Goal: Task Accomplishment & Management: Use online tool/utility

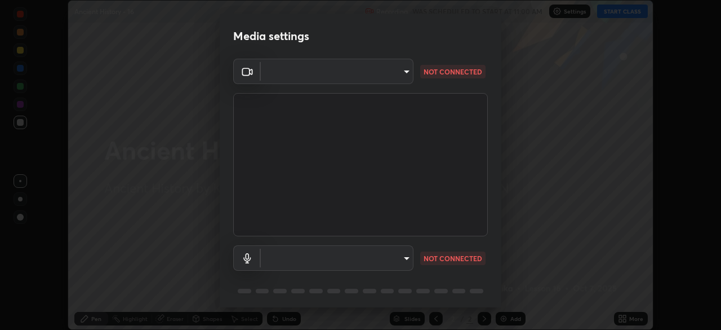
click at [369, 69] on body "Erase all Ancient History - 16 Recording WAS SCHEDULED TO START AT 11:00 AM Set…" at bounding box center [360, 165] width 721 height 330
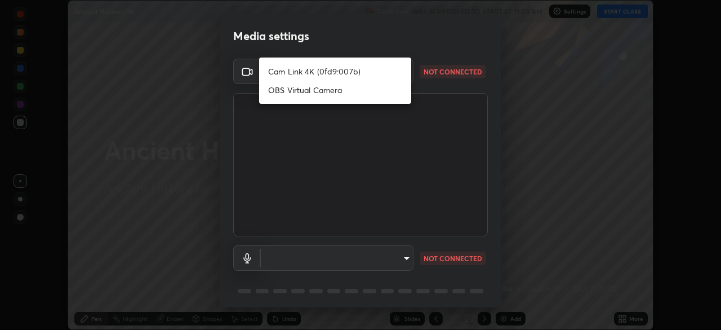
click at [332, 69] on li "Cam Link 4K (0fd9:007b)" at bounding box center [335, 71] width 152 height 19
type input "14749b8877407855c4d82302dd71be37f1088338687083e453fb2bd8c525f696"
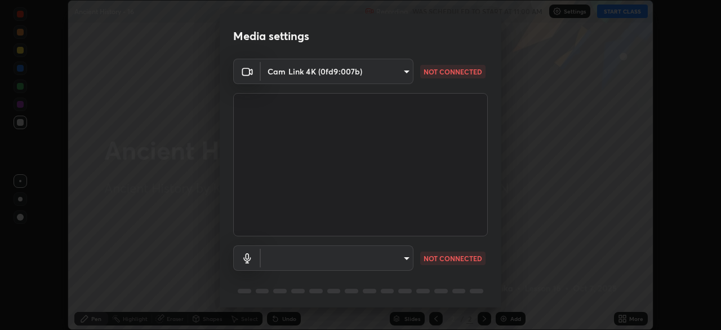
scroll to position [40, 0]
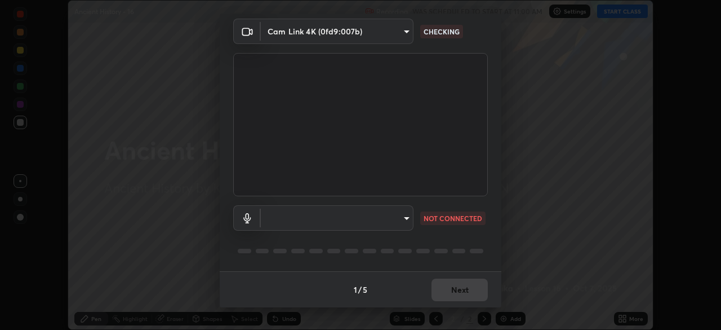
click at [331, 212] on body "Erase all Ancient History - 16 Recording WAS SCHEDULED TO START AT 11:00 AM Set…" at bounding box center [360, 165] width 721 height 330
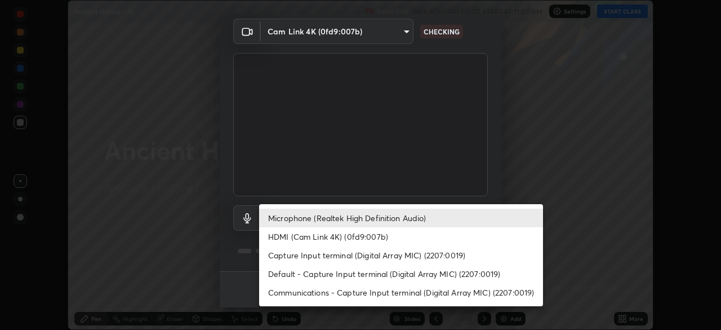
click at [322, 236] on li "HDMI (Cam Link 4K) (0fd9:007b)" at bounding box center [401, 236] width 284 height 19
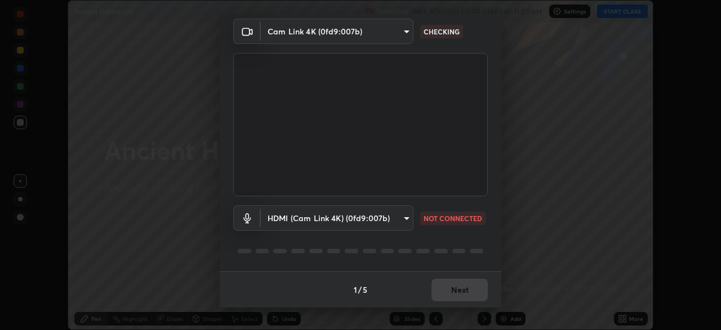
type input "7a2d97a64ee828b0019edd9896ada44d366d2f03c0ab9e0baed2994409608262"
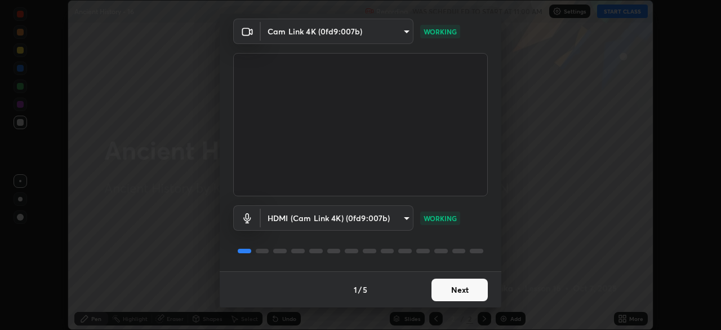
scroll to position [0, 0]
click at [454, 293] on button "Next" at bounding box center [460, 289] width 56 height 23
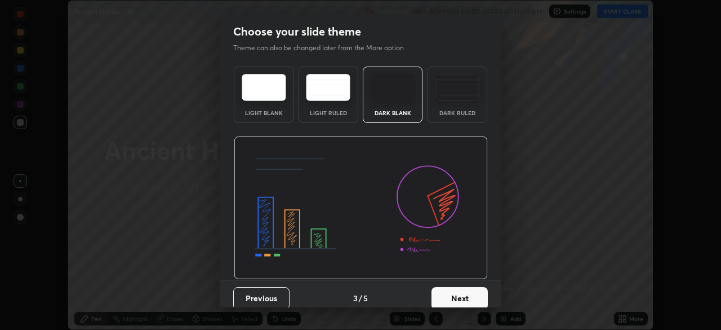
click at [460, 296] on button "Next" at bounding box center [460, 298] width 56 height 23
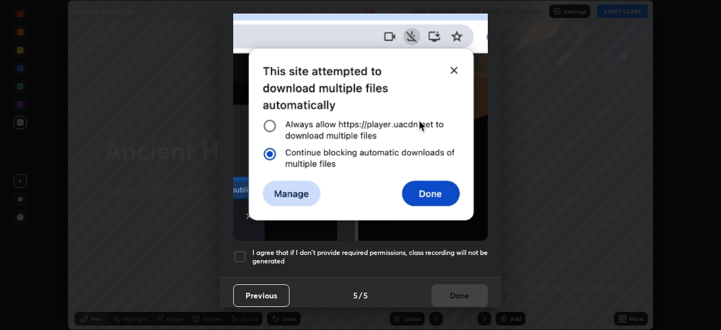
click at [243, 253] on div at bounding box center [240, 257] width 14 height 14
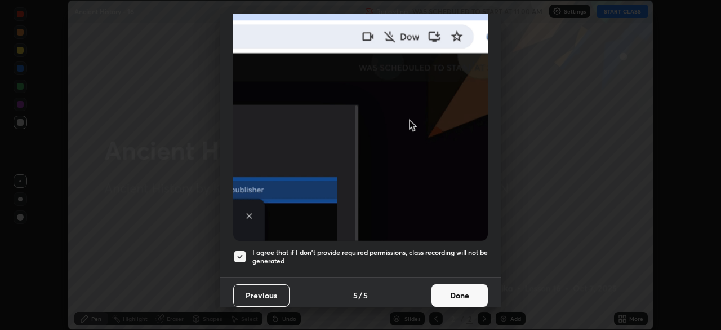
click at [446, 287] on button "Done" at bounding box center [460, 295] width 56 height 23
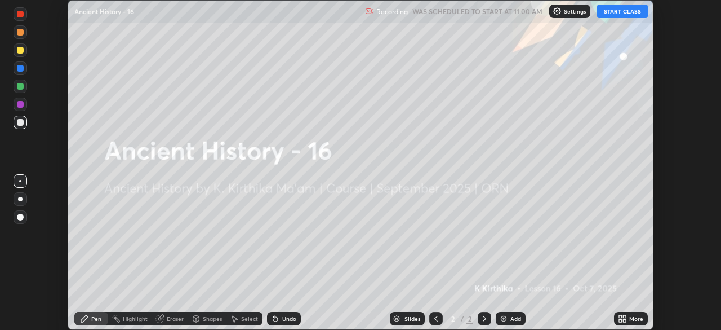
click at [622, 321] on icon at bounding box center [620, 320] width 3 height 3
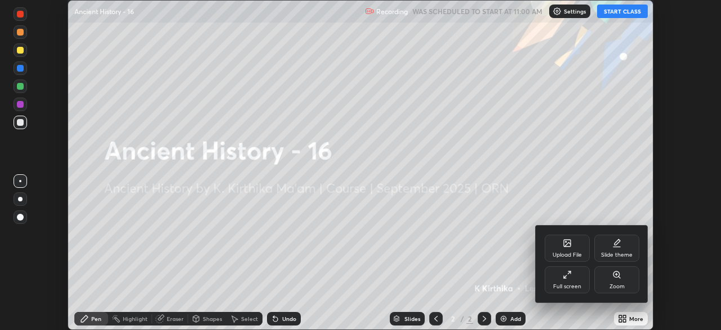
click at [569, 278] on icon at bounding box center [567, 274] width 9 height 9
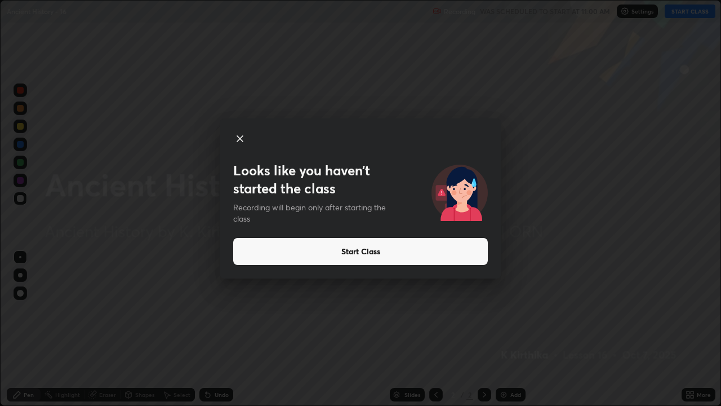
click at [373, 255] on button "Start Class" at bounding box center [360, 251] width 255 height 27
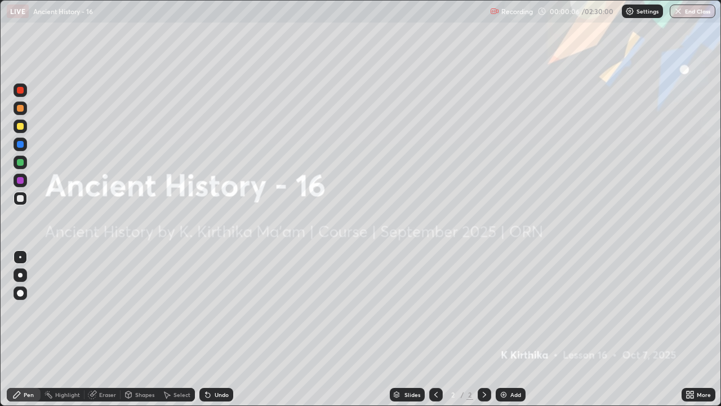
click at [104, 329] on div "Eraser" at bounding box center [103, 395] width 36 height 14
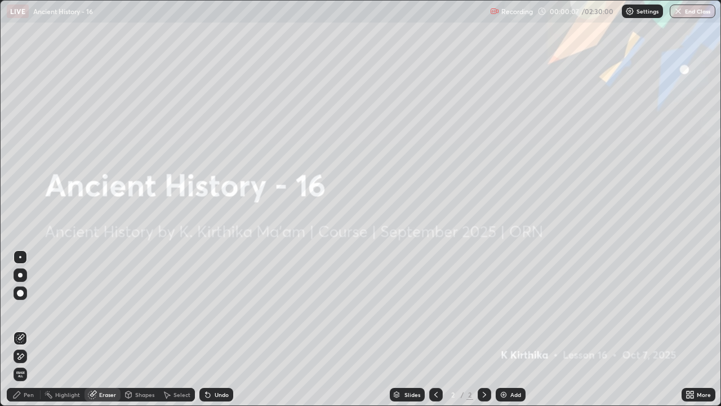
click at [21, 329] on icon at bounding box center [21, 356] width 6 height 6
click at [24, 329] on div "Pen" at bounding box center [29, 395] width 10 height 6
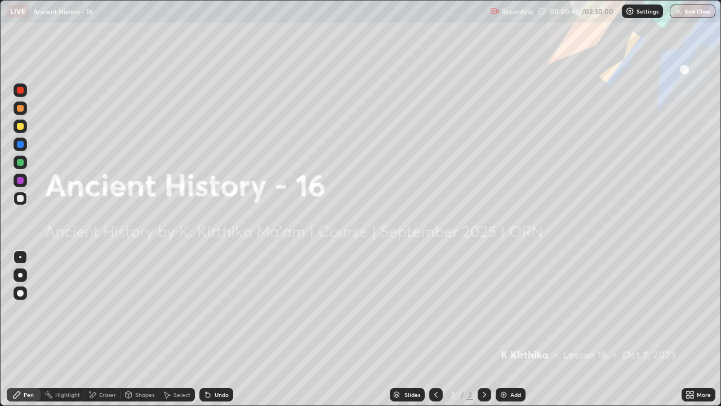
click at [506, 329] on img at bounding box center [503, 394] width 9 height 9
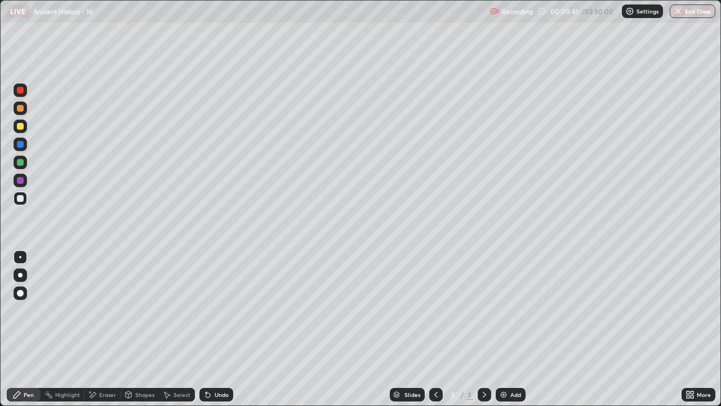
click at [19, 199] on div at bounding box center [20, 198] width 7 height 7
click at [688, 329] on icon at bounding box center [688, 392] width 3 height 3
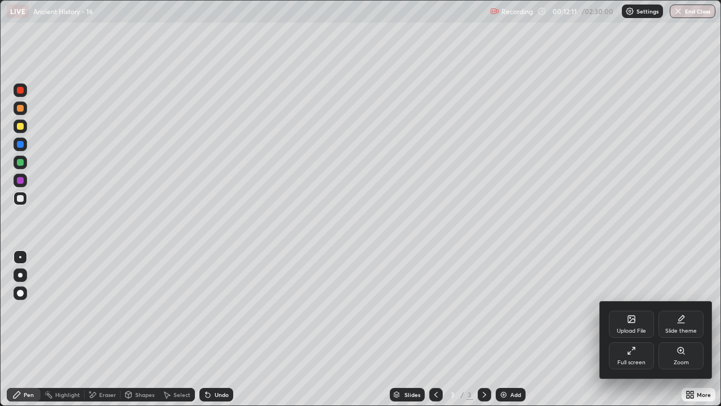
click at [632, 329] on icon at bounding box center [631, 350] width 9 height 9
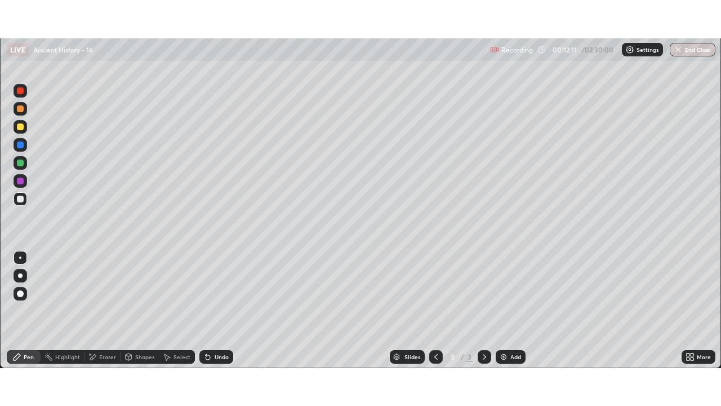
scroll to position [56034, 55643]
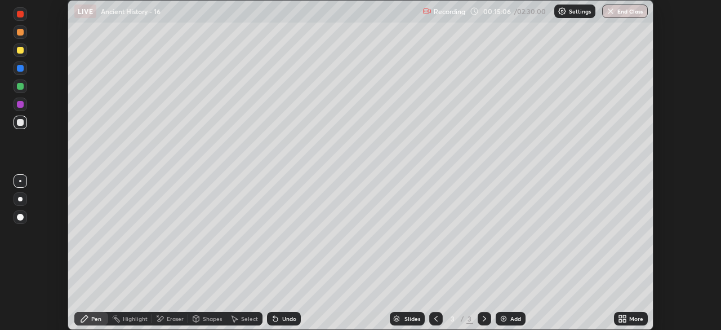
click at [621, 316] on icon at bounding box center [620, 316] width 3 height 3
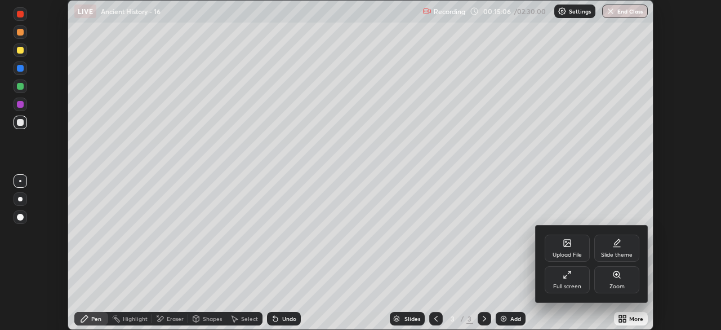
click at [563, 277] on icon at bounding box center [567, 274] width 9 height 9
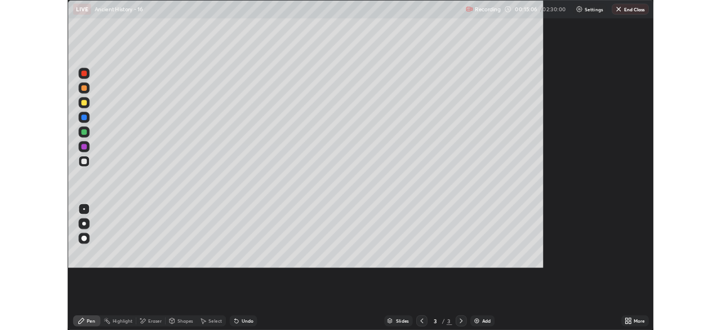
scroll to position [406, 721]
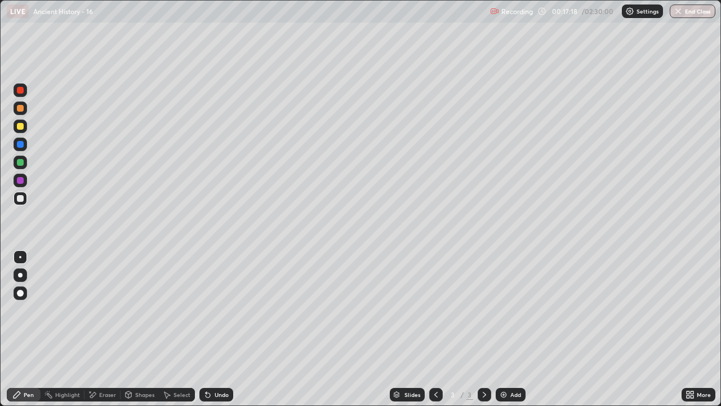
click at [105, 329] on div "Eraser" at bounding box center [107, 395] width 17 height 6
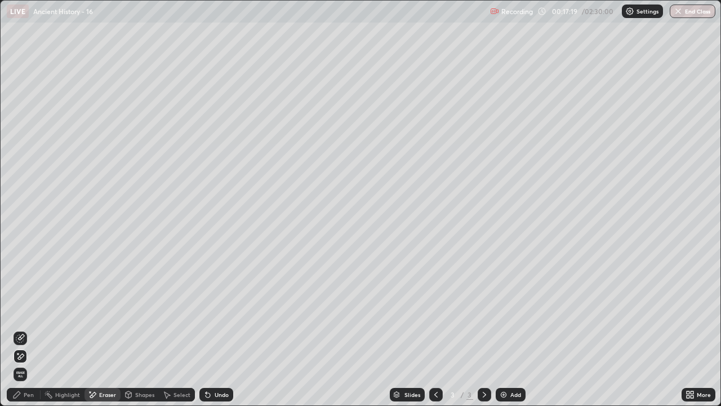
click at [22, 329] on icon at bounding box center [20, 357] width 9 height 10
click at [19, 329] on icon at bounding box center [17, 394] width 7 height 7
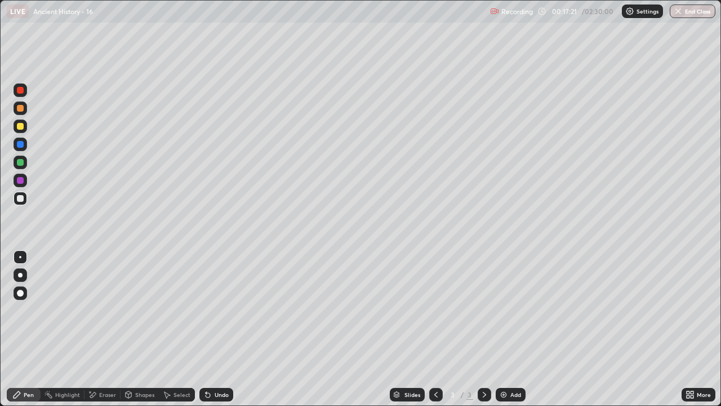
click at [99, 329] on div "Eraser" at bounding box center [107, 395] width 17 height 6
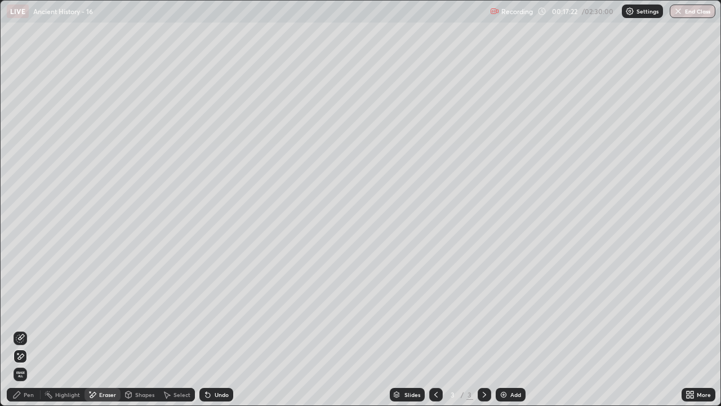
click at [20, 329] on span "Erase all" at bounding box center [20, 374] width 12 height 7
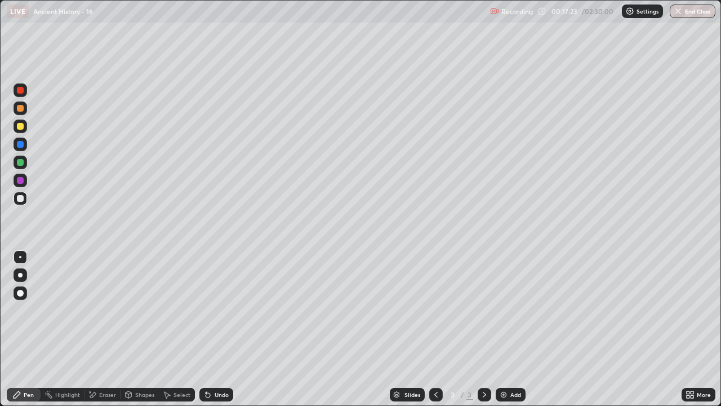
click at [21, 329] on div "Pen" at bounding box center [24, 395] width 34 height 14
click at [17, 196] on div at bounding box center [20, 198] width 7 height 7
click at [109, 329] on div "Eraser" at bounding box center [107, 395] width 17 height 6
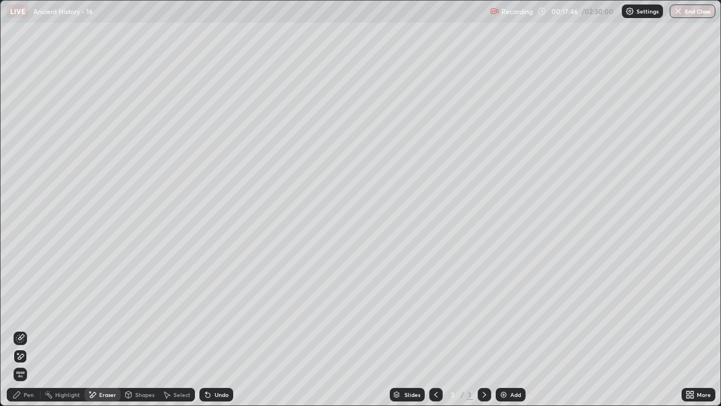
click at [29, 329] on div "Pen" at bounding box center [29, 395] width 10 height 6
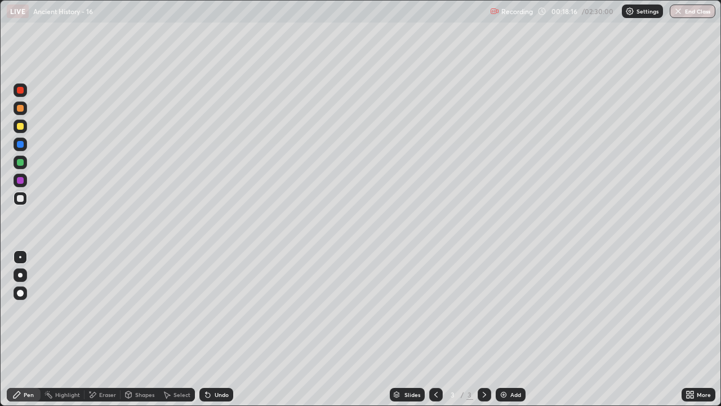
click at [105, 329] on div "Eraser" at bounding box center [103, 395] width 36 height 14
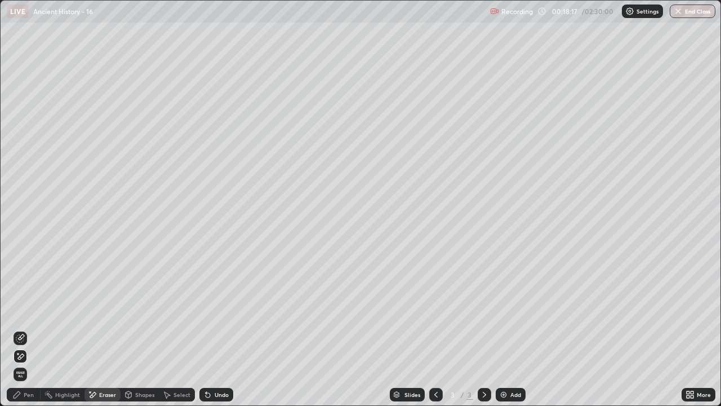
click at [30, 329] on div "Pen" at bounding box center [29, 395] width 10 height 6
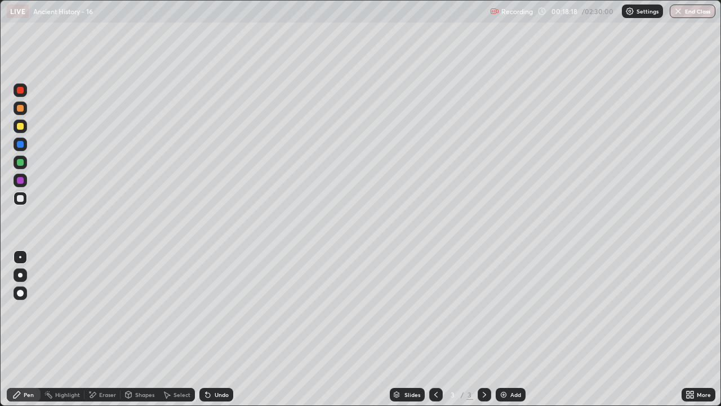
click at [22, 142] on div at bounding box center [20, 144] width 7 height 7
click at [20, 128] on div at bounding box center [20, 126] width 7 height 7
click at [687, 329] on icon at bounding box center [688, 392] width 3 height 3
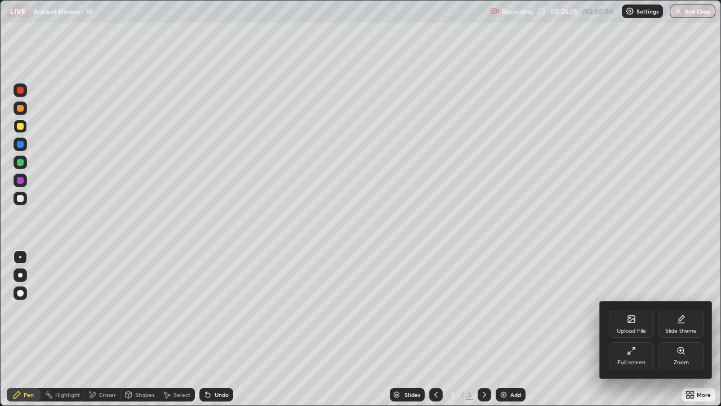
click at [630, 329] on icon at bounding box center [629, 353] width 2 height 2
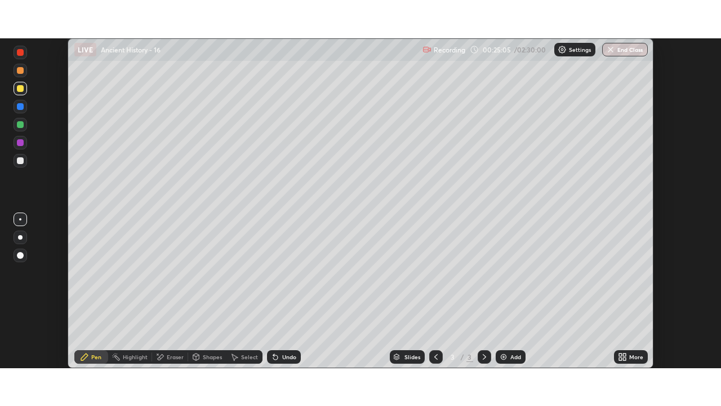
scroll to position [56034, 55643]
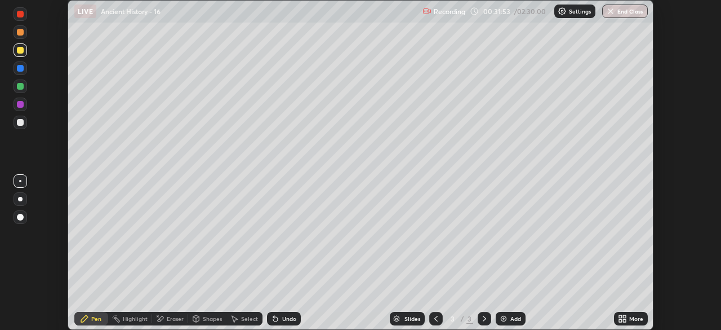
click at [623, 316] on icon at bounding box center [624, 316] width 3 height 3
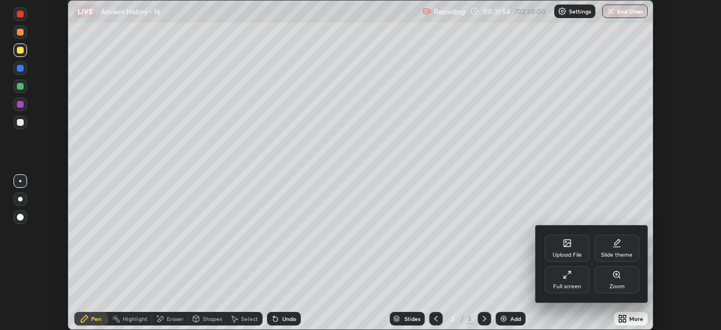
click at [565, 277] on icon at bounding box center [565, 276] width 3 height 3
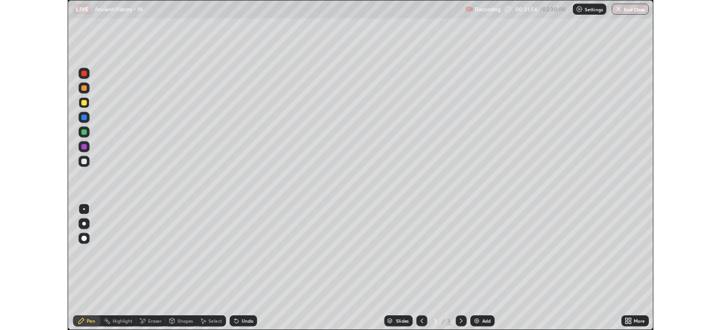
scroll to position [406, 721]
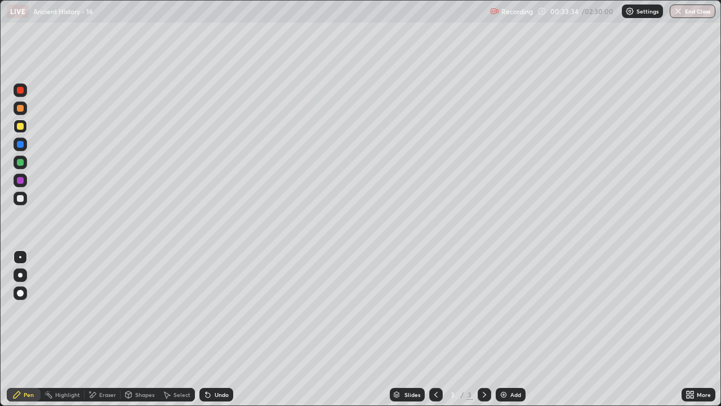
click at [98, 329] on div "Eraser" at bounding box center [103, 395] width 36 height 14
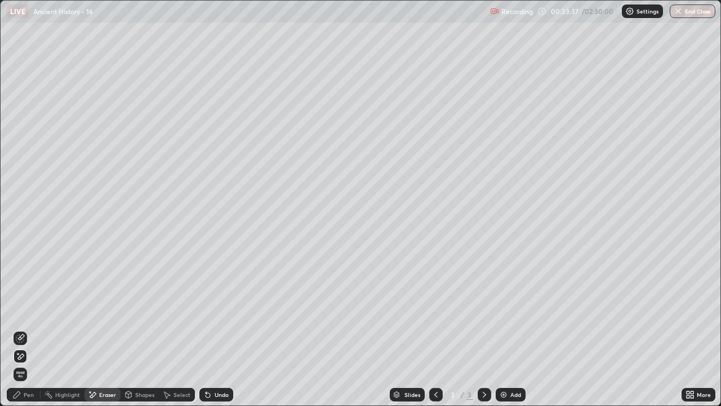
click at [17, 329] on icon at bounding box center [17, 394] width 7 height 7
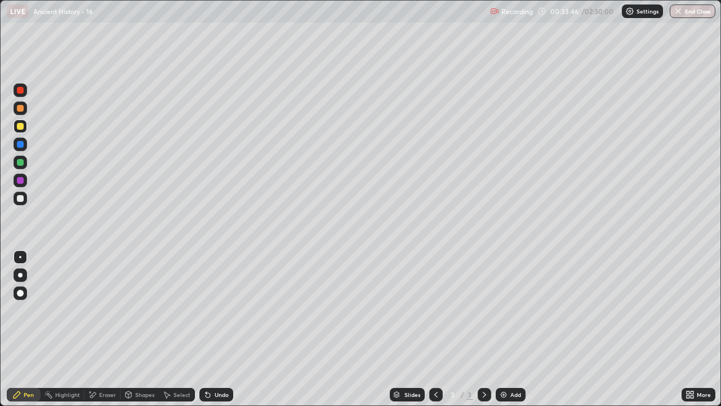
click at [21, 163] on div at bounding box center [20, 162] width 7 height 7
click at [18, 200] on div at bounding box center [20, 198] width 7 height 7
click at [20, 129] on div at bounding box center [20, 126] width 7 height 7
click at [20, 124] on div at bounding box center [20, 126] width 7 height 7
click at [21, 108] on div at bounding box center [20, 108] width 7 height 7
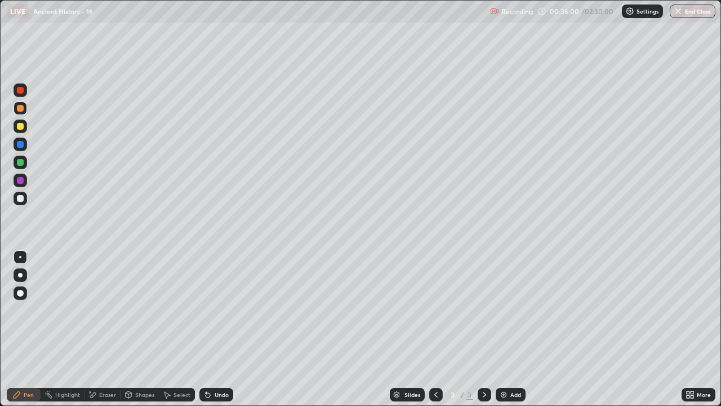
click at [501, 329] on img at bounding box center [503, 394] width 9 height 9
click at [23, 162] on div at bounding box center [20, 162] width 7 height 7
click at [20, 124] on div at bounding box center [20, 126] width 7 height 7
click at [20, 147] on div at bounding box center [20, 144] width 7 height 7
click at [26, 126] on div at bounding box center [21, 126] width 14 height 14
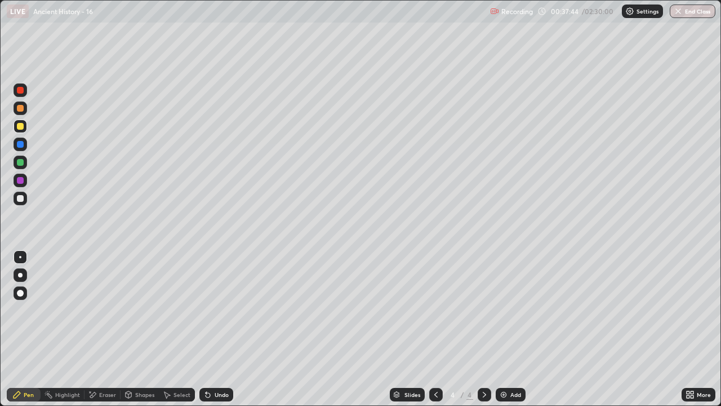
click at [21, 108] on div at bounding box center [20, 108] width 7 height 7
click at [107, 329] on div "Eraser" at bounding box center [107, 395] width 17 height 6
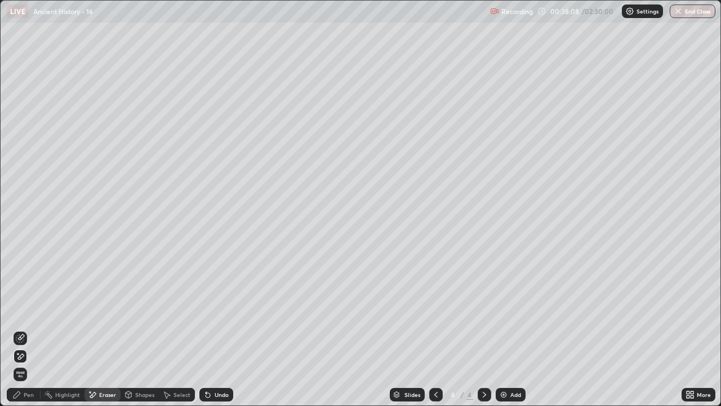
click at [25, 329] on div "Pen" at bounding box center [29, 395] width 10 height 6
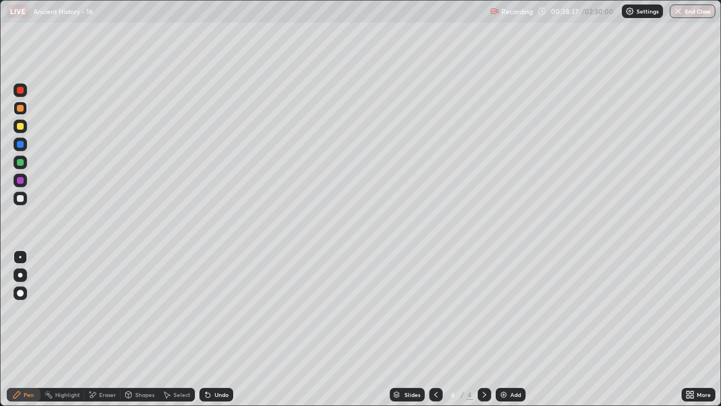
click at [23, 89] on div at bounding box center [20, 90] width 7 height 7
click at [435, 329] on icon at bounding box center [436, 394] width 9 height 9
click at [489, 329] on div at bounding box center [485, 395] width 14 height 14
click at [515, 329] on div "Add" at bounding box center [516, 395] width 11 height 6
click at [22, 91] on div at bounding box center [20, 90] width 7 height 7
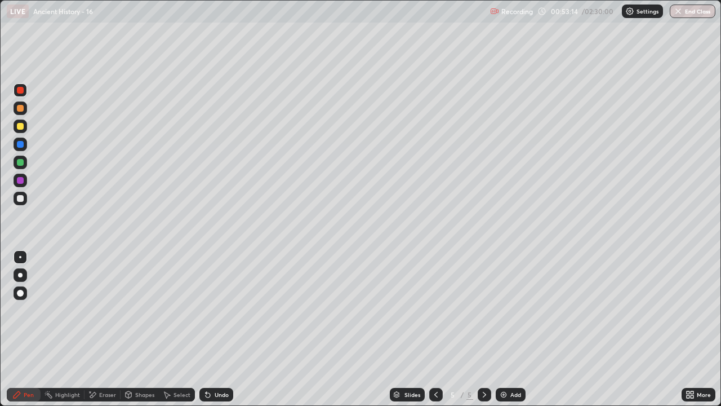
click at [22, 110] on div at bounding box center [20, 108] width 7 height 7
click at [137, 329] on div "Shapes" at bounding box center [144, 395] width 19 height 6
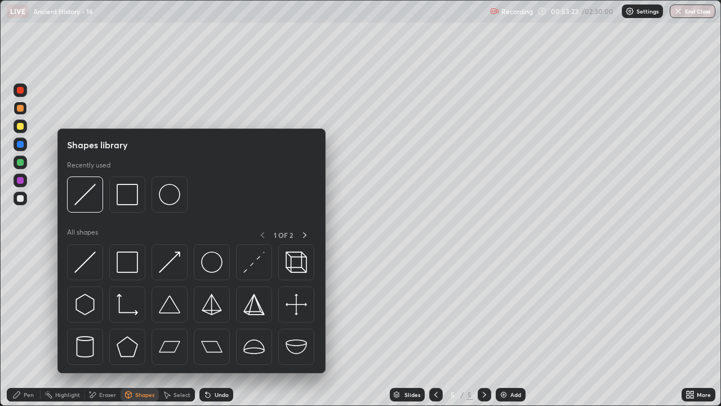
click at [19, 178] on div at bounding box center [20, 180] width 7 height 7
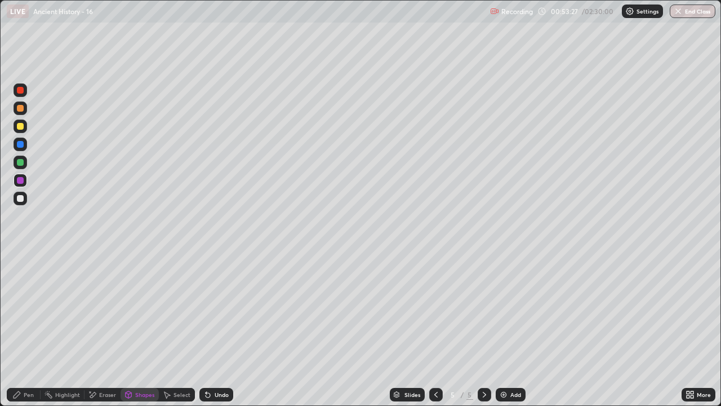
click at [18, 329] on icon at bounding box center [16, 394] width 9 height 9
click at [21, 126] on div at bounding box center [20, 126] width 7 height 7
click at [20, 201] on div at bounding box center [20, 198] width 7 height 7
click at [98, 329] on div "Eraser" at bounding box center [103, 395] width 36 height 14
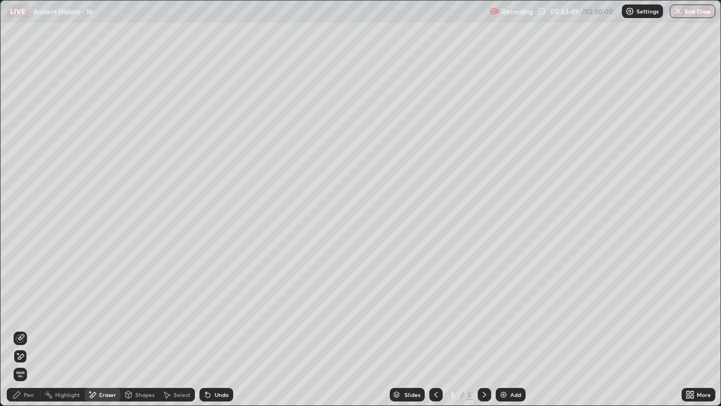
click at [24, 329] on div "Pen" at bounding box center [29, 395] width 10 height 6
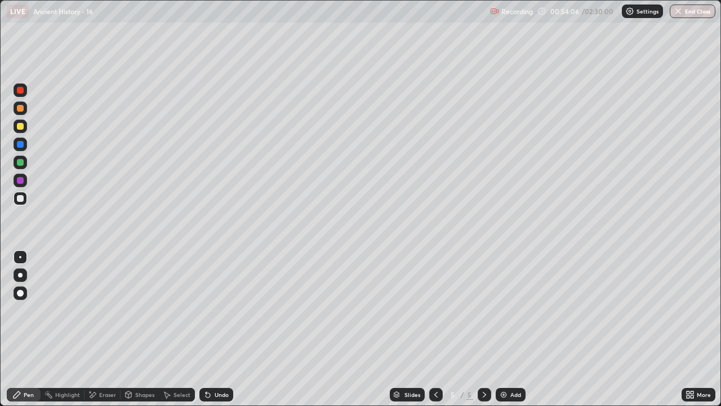
click at [105, 329] on div "Eraser" at bounding box center [107, 395] width 17 height 6
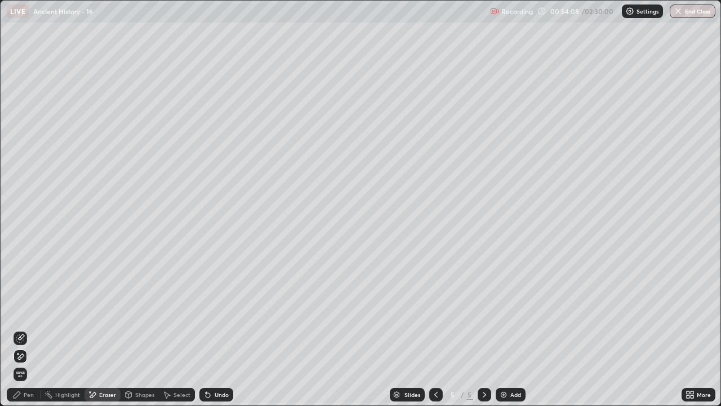
click at [28, 329] on div "Pen" at bounding box center [29, 395] width 10 height 6
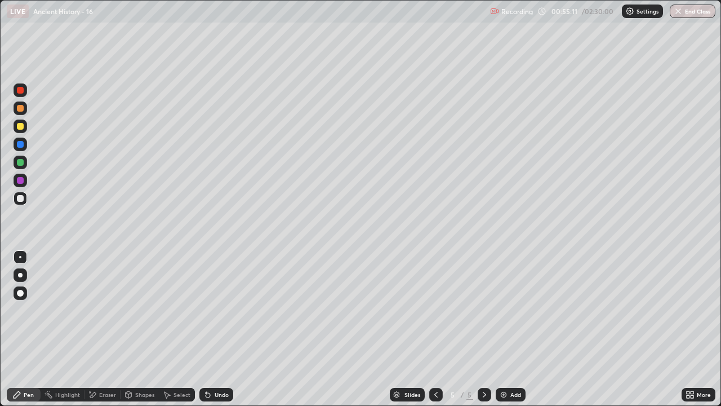
click at [25, 127] on div at bounding box center [21, 126] width 14 height 14
click at [108, 329] on div "Eraser" at bounding box center [107, 395] width 17 height 6
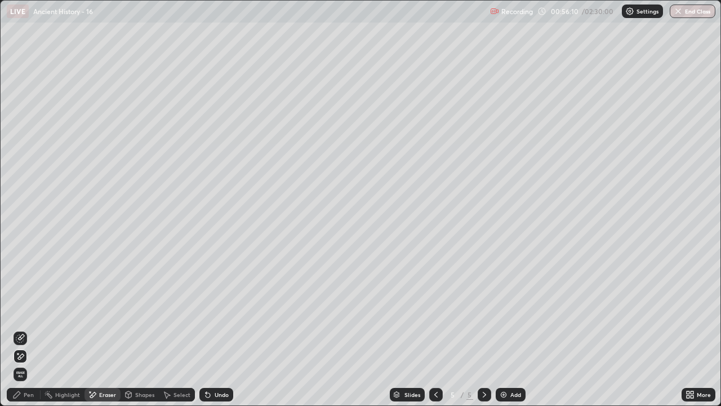
click at [30, 329] on div "Pen" at bounding box center [29, 395] width 10 height 6
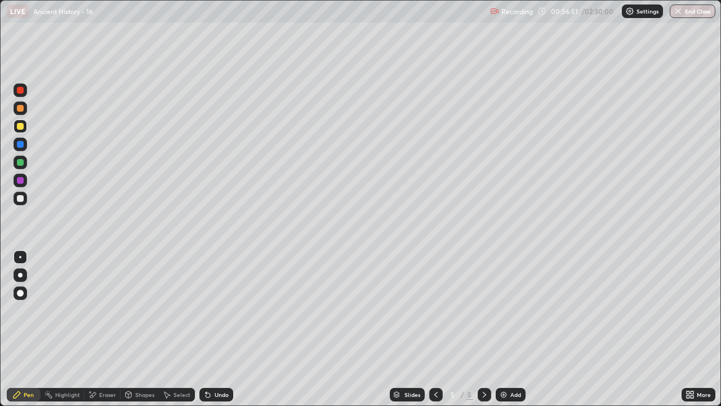
click at [19, 146] on div at bounding box center [20, 144] width 7 height 7
click at [22, 110] on div at bounding box center [20, 108] width 7 height 7
click at [21, 162] on div at bounding box center [20, 162] width 7 height 7
click at [25, 198] on div at bounding box center [21, 199] width 14 height 14
click at [20, 199] on div at bounding box center [20, 198] width 7 height 7
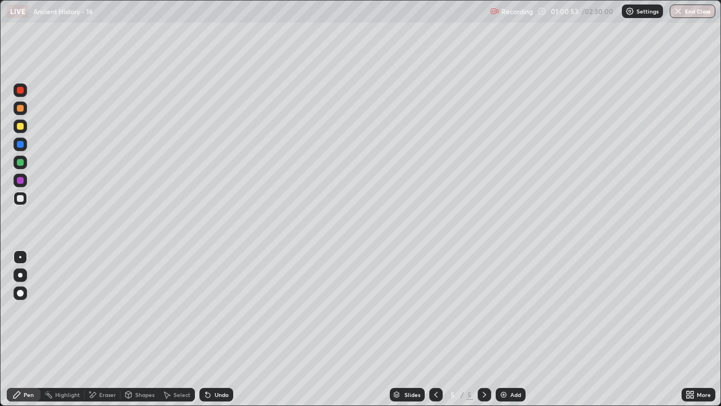
click at [504, 329] on img at bounding box center [503, 394] width 9 height 9
click at [104, 329] on div "Eraser" at bounding box center [103, 395] width 36 height 14
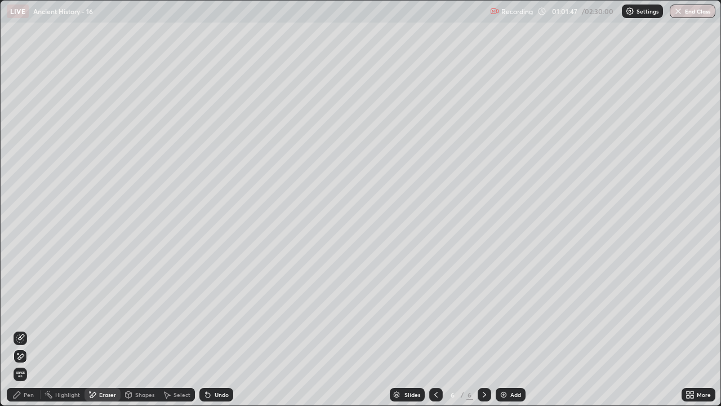
click at [23, 329] on div "Pen" at bounding box center [24, 395] width 34 height 14
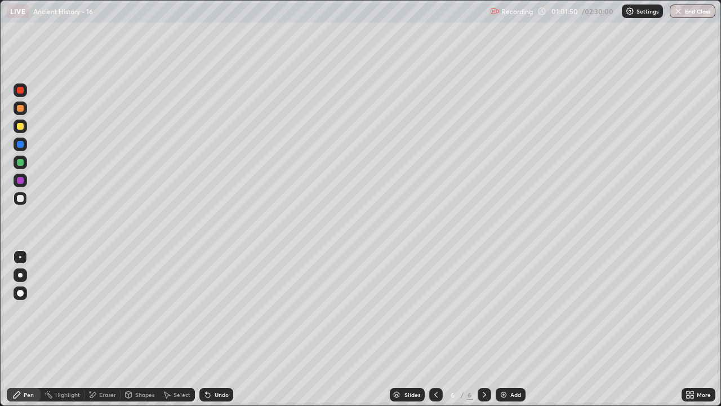
click at [23, 87] on div at bounding box center [20, 90] width 7 height 7
click at [21, 194] on div at bounding box center [21, 199] width 14 height 14
click at [25, 125] on div at bounding box center [21, 126] width 14 height 14
click at [18, 196] on div at bounding box center [20, 198] width 7 height 7
click at [21, 89] on div at bounding box center [20, 90] width 7 height 7
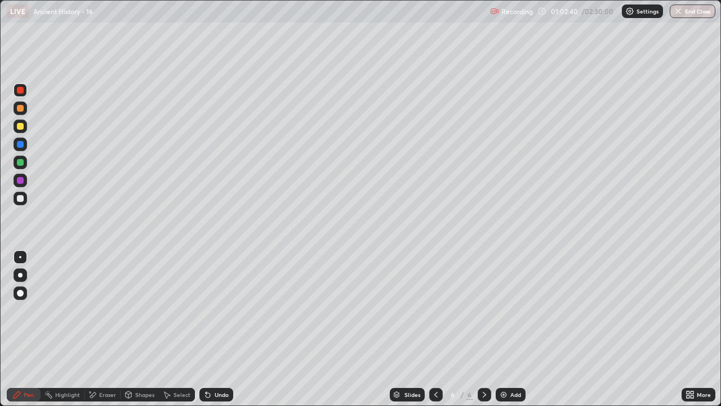
click at [20, 140] on div at bounding box center [21, 145] width 14 height 14
click at [22, 199] on div at bounding box center [20, 198] width 7 height 7
click at [21, 201] on div at bounding box center [20, 198] width 7 height 7
click at [99, 329] on div "Eraser" at bounding box center [107, 395] width 17 height 6
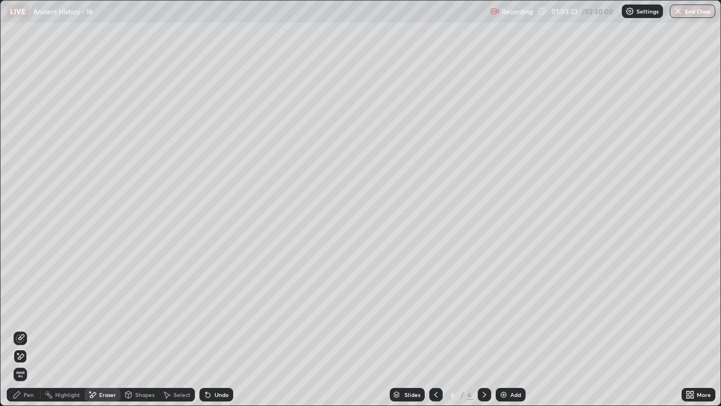
click at [20, 329] on icon at bounding box center [17, 394] width 7 height 7
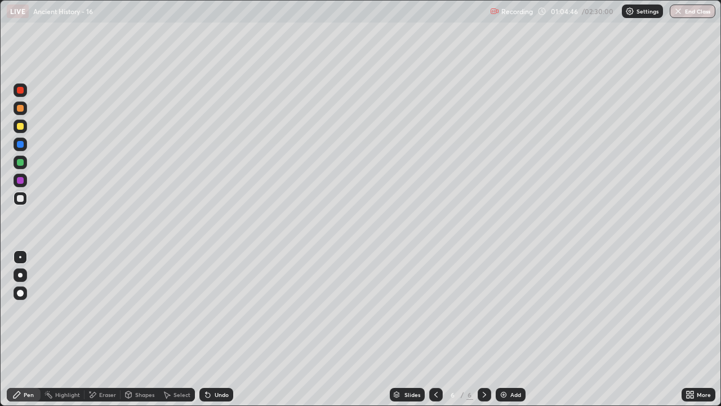
click at [511, 329] on div "Add" at bounding box center [516, 395] width 11 height 6
click at [26, 86] on div at bounding box center [21, 90] width 14 height 18
click at [20, 197] on div at bounding box center [20, 198] width 7 height 7
click at [21, 143] on div at bounding box center [20, 144] width 7 height 7
click at [19, 196] on div at bounding box center [20, 198] width 7 height 7
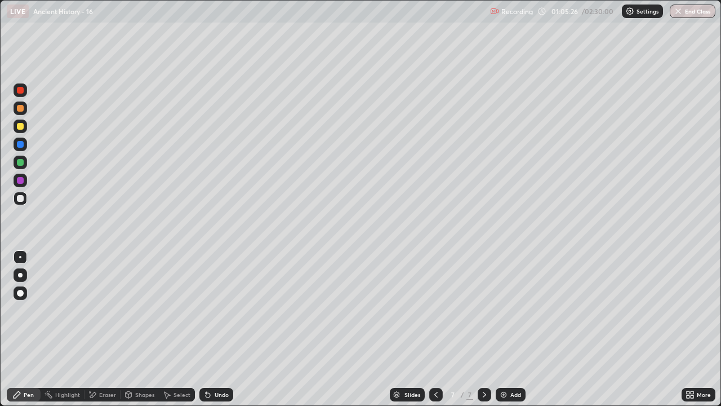
click at [20, 128] on div at bounding box center [20, 126] width 7 height 7
click at [20, 199] on div at bounding box center [20, 198] width 7 height 7
click at [24, 90] on div at bounding box center [21, 90] width 14 height 14
click at [435, 329] on icon at bounding box center [436, 394] width 9 height 9
click at [435, 329] on icon at bounding box center [436, 395] width 3 height 6
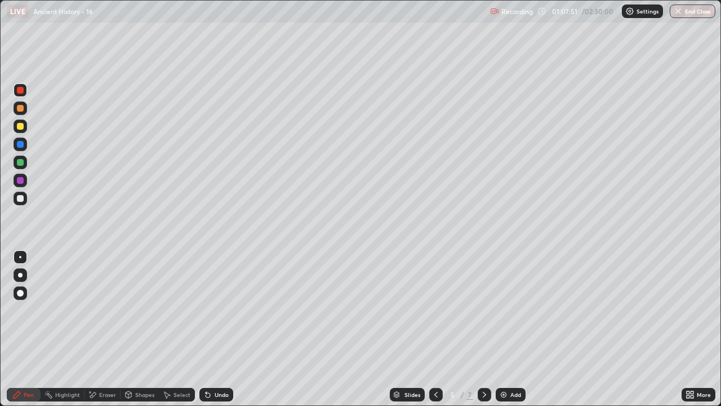
click at [25, 92] on div at bounding box center [21, 90] width 14 height 14
click at [482, 329] on icon at bounding box center [484, 394] width 9 height 9
click at [484, 329] on icon at bounding box center [484, 394] width 9 height 9
click at [509, 329] on div "Add" at bounding box center [511, 395] width 30 height 14
click at [20, 200] on div at bounding box center [20, 198] width 7 height 7
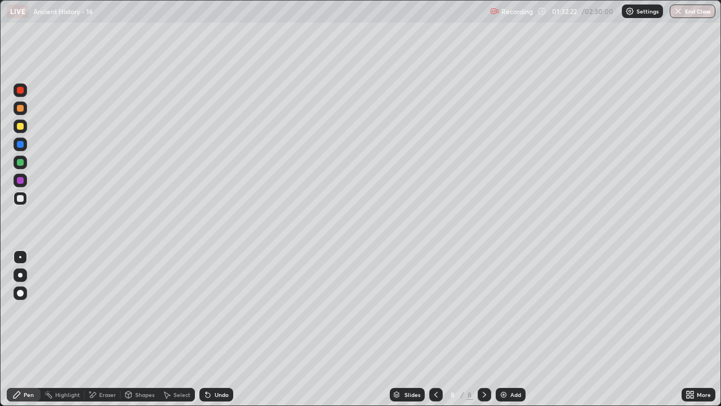
click at [20, 108] on div at bounding box center [20, 108] width 7 height 7
click at [24, 144] on div at bounding box center [21, 145] width 14 height 14
click at [25, 92] on div at bounding box center [21, 90] width 14 height 14
click at [24, 128] on div at bounding box center [21, 126] width 14 height 14
click at [24, 163] on div at bounding box center [21, 163] width 14 height 14
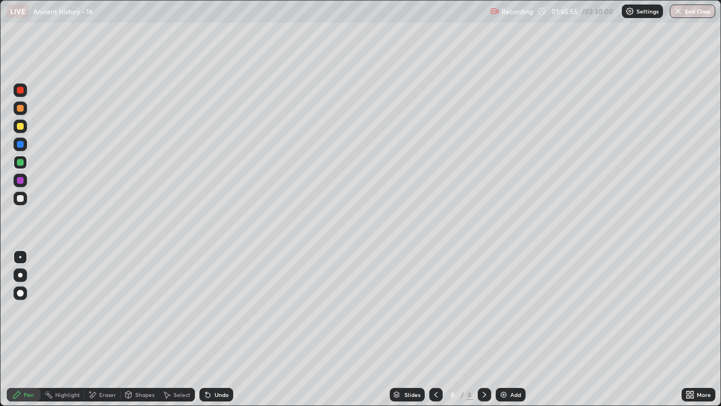
click at [25, 181] on div at bounding box center [21, 181] width 14 height 14
click at [29, 103] on div at bounding box center [20, 108] width 18 height 18
click at [509, 329] on div "Add" at bounding box center [511, 395] width 30 height 14
click at [25, 92] on div at bounding box center [21, 90] width 14 height 14
click at [25, 125] on div at bounding box center [21, 126] width 14 height 14
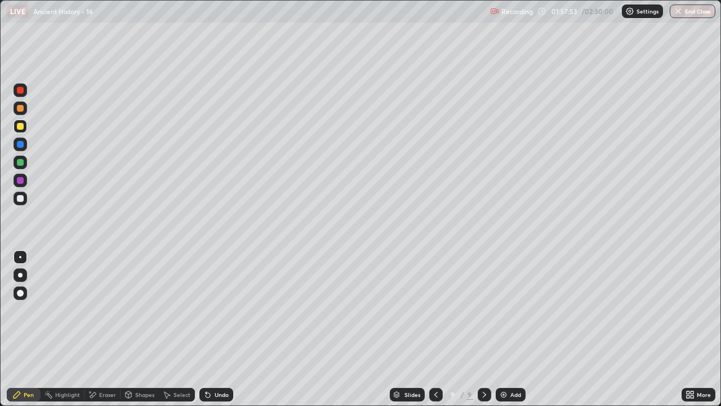
click at [24, 144] on div at bounding box center [21, 145] width 14 height 14
click at [26, 167] on div at bounding box center [21, 163] width 14 height 14
click at [26, 139] on div at bounding box center [21, 144] width 14 height 18
click at [22, 163] on div at bounding box center [20, 162] width 7 height 7
click at [25, 181] on div at bounding box center [21, 181] width 14 height 14
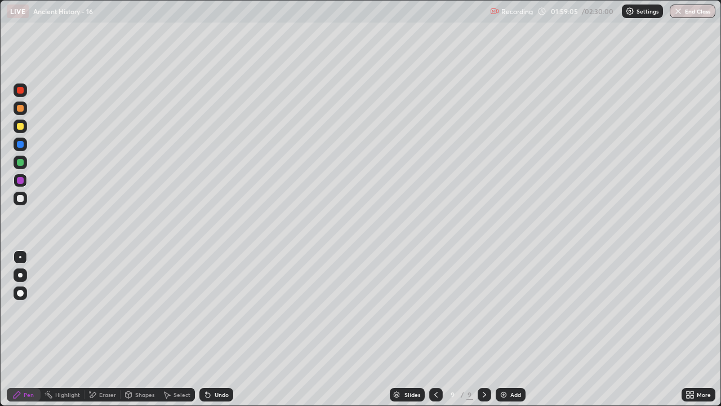
click at [21, 125] on div at bounding box center [20, 126] width 7 height 7
click at [20, 125] on div at bounding box center [20, 126] width 7 height 7
click at [21, 143] on div at bounding box center [20, 144] width 7 height 7
click at [505, 329] on img at bounding box center [503, 394] width 9 height 9
click at [435, 329] on icon at bounding box center [435, 394] width 9 height 9
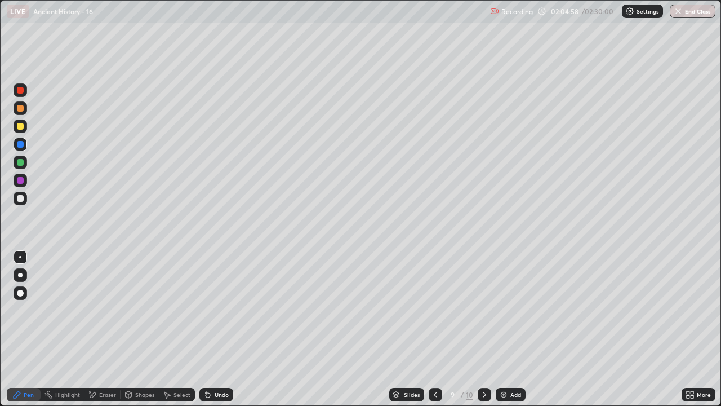
click at [23, 91] on div at bounding box center [20, 90] width 7 height 7
click at [680, 11] on img "button" at bounding box center [678, 11] width 9 height 9
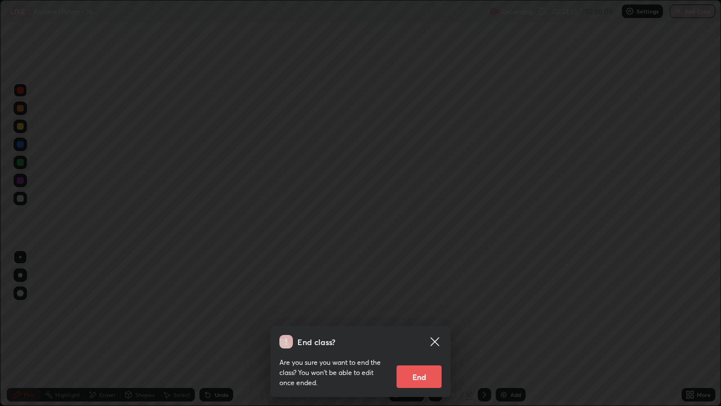
click at [415, 329] on button "End" at bounding box center [419, 376] width 45 height 23
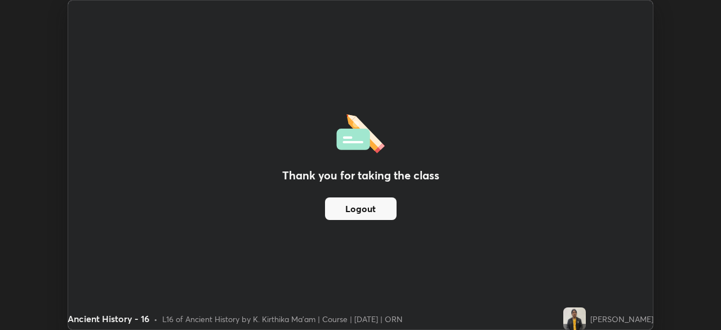
scroll to position [56034, 55643]
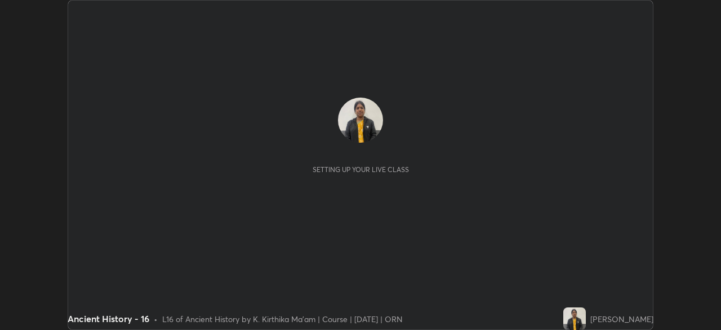
scroll to position [330, 721]
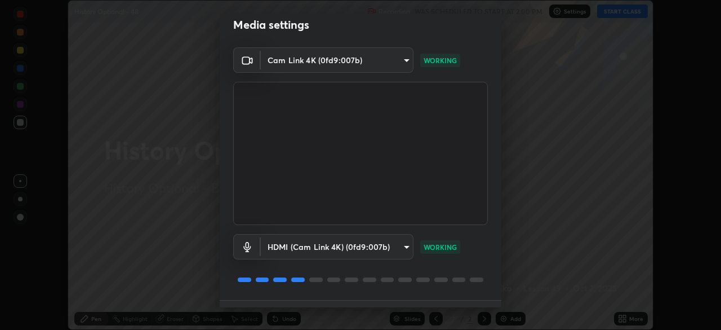
scroll to position [40, 0]
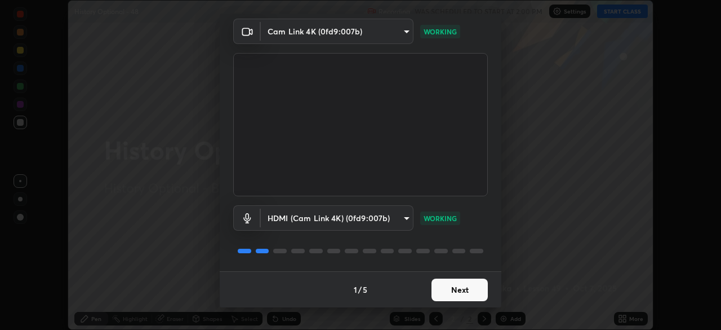
click at [453, 293] on button "Next" at bounding box center [460, 289] width 56 height 23
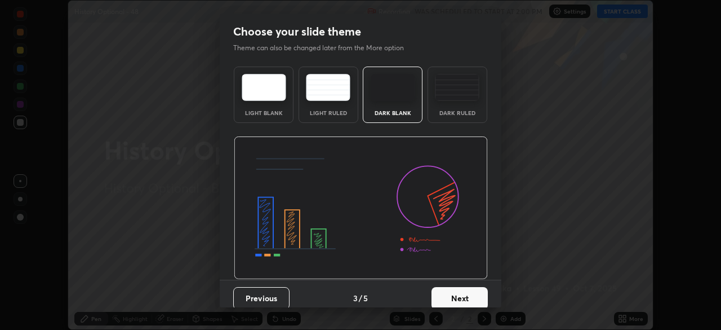
click at [467, 293] on button "Next" at bounding box center [460, 298] width 56 height 23
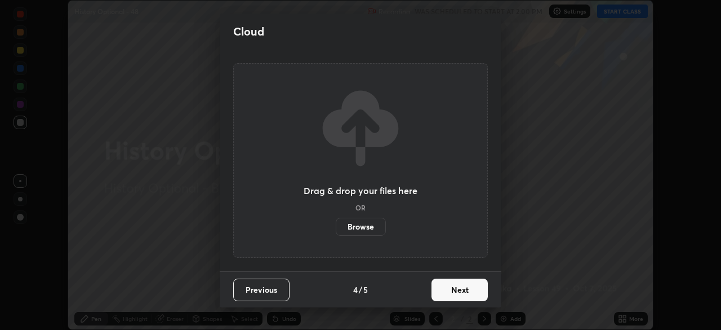
click at [469, 296] on button "Next" at bounding box center [460, 289] width 56 height 23
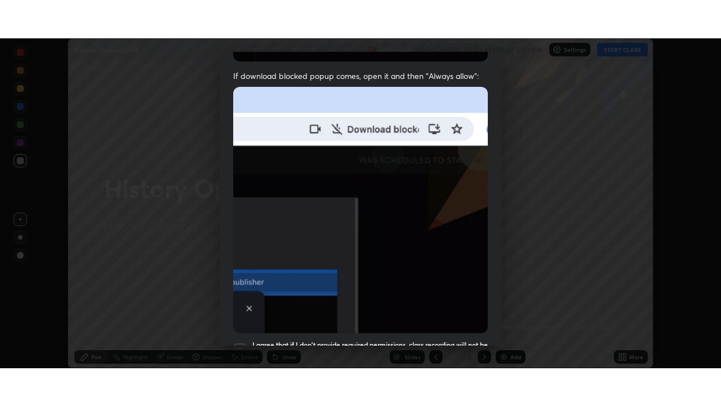
scroll to position [270, 0]
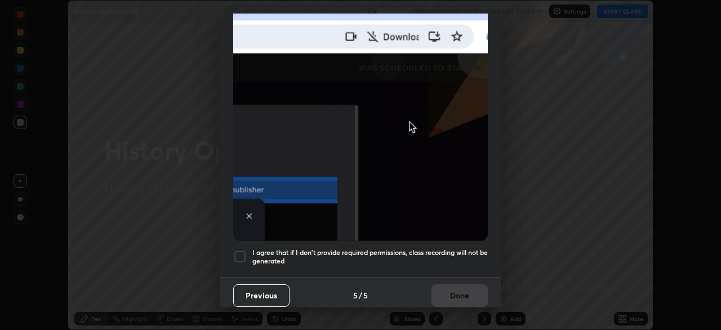
click at [241, 252] on div at bounding box center [240, 257] width 14 height 14
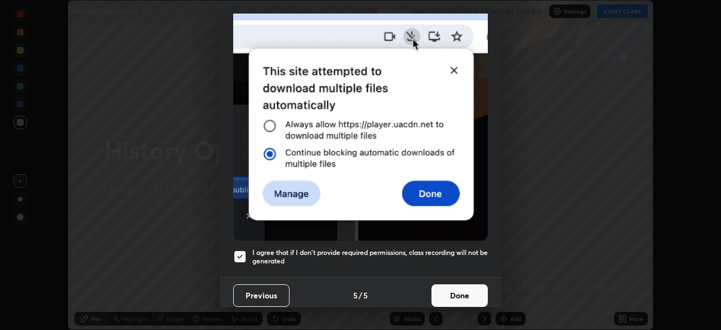
click at [449, 284] on button "Done" at bounding box center [460, 295] width 56 height 23
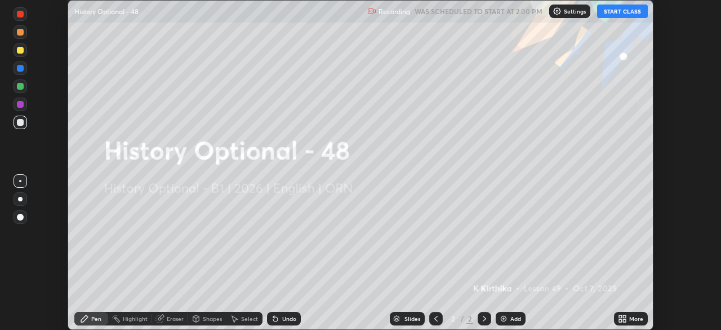
click at [617, 316] on div "More" at bounding box center [631, 319] width 34 height 14
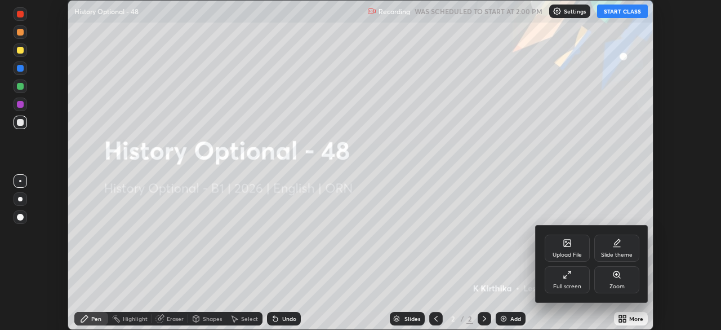
click at [564, 280] on div "Full screen" at bounding box center [567, 279] width 45 height 27
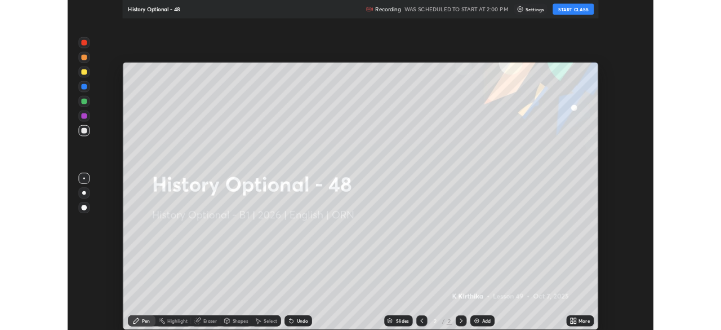
scroll to position [406, 721]
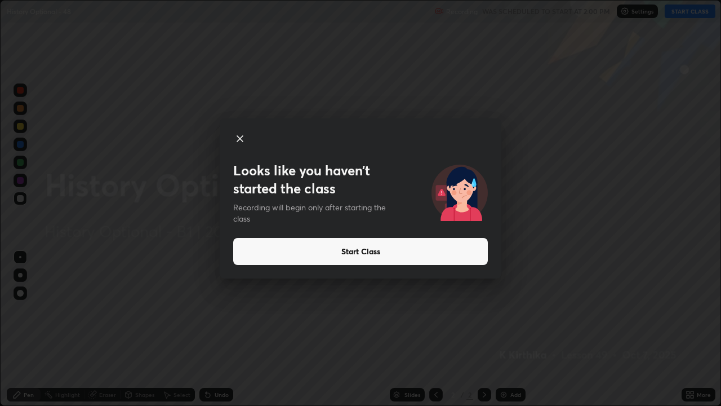
click at [365, 254] on button "Start Class" at bounding box center [360, 251] width 255 height 27
click at [268, 254] on button "Start Class" at bounding box center [360, 251] width 255 height 27
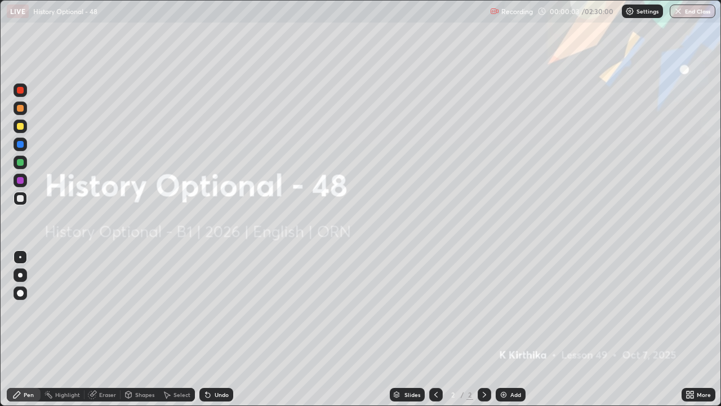
click at [105, 329] on div "Eraser" at bounding box center [103, 395] width 36 height 14
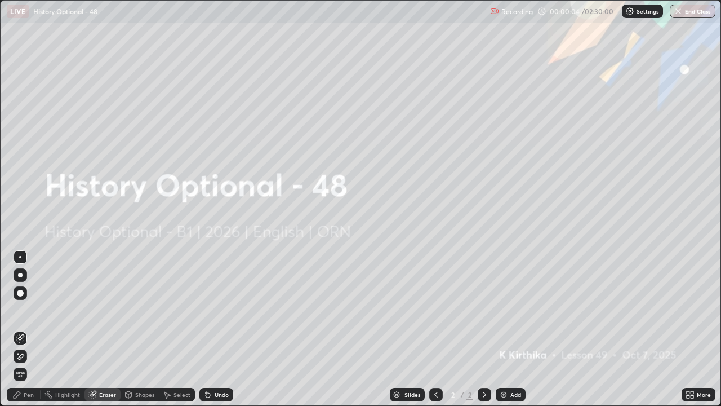
click at [18, 329] on icon at bounding box center [17, 353] width 1 height 1
click at [26, 329] on div "Pen" at bounding box center [29, 395] width 10 height 6
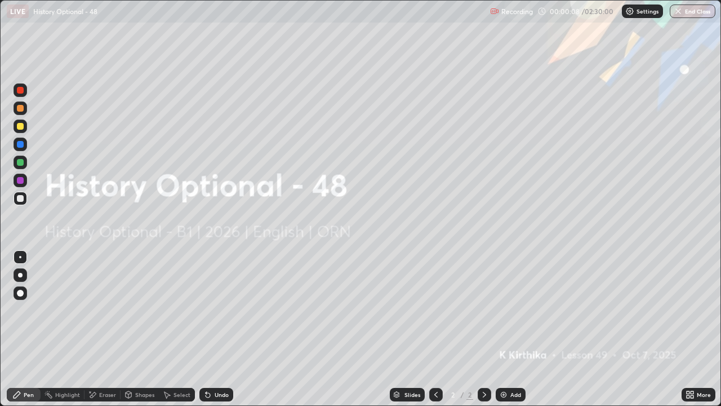
click at [18, 196] on div at bounding box center [20, 198] width 7 height 7
click at [505, 329] on img at bounding box center [503, 394] width 9 height 9
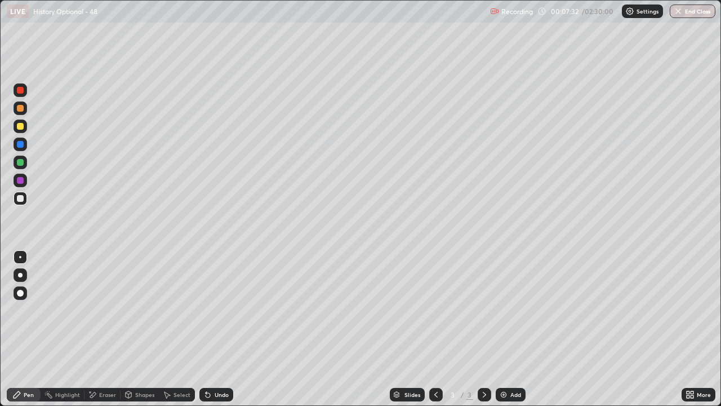
click at [24, 182] on div at bounding box center [21, 181] width 14 height 14
click at [509, 329] on div "Add" at bounding box center [511, 395] width 30 height 14
click at [19, 197] on div at bounding box center [20, 198] width 7 height 7
click at [433, 329] on icon at bounding box center [436, 394] width 9 height 9
click at [23, 160] on div at bounding box center [20, 162] width 7 height 7
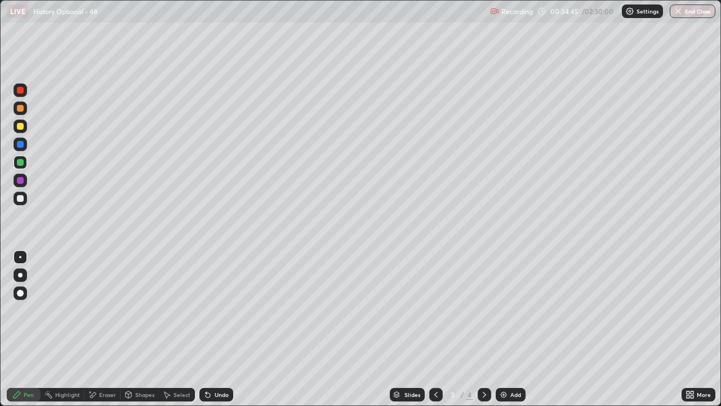
click at [435, 329] on icon at bounding box center [436, 394] width 9 height 9
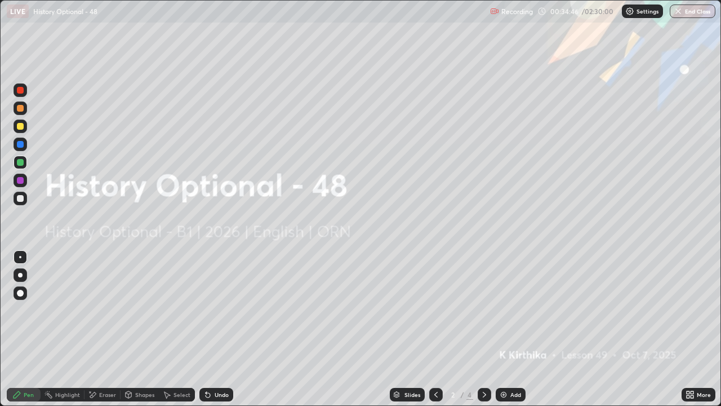
click at [484, 329] on icon at bounding box center [484, 394] width 9 height 9
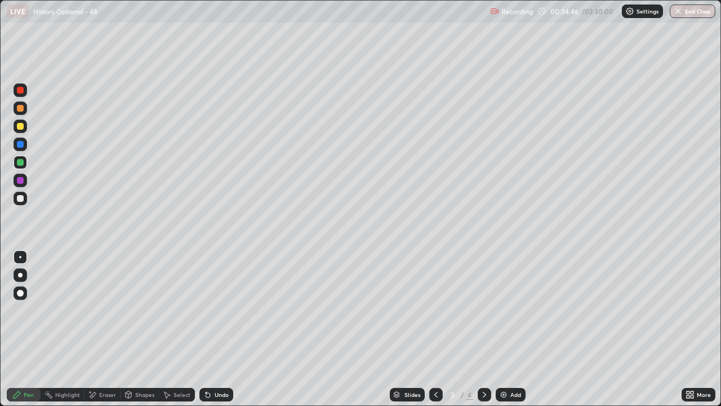
click at [484, 329] on icon at bounding box center [484, 394] width 9 height 9
click at [435, 329] on icon at bounding box center [436, 394] width 9 height 9
click at [26, 90] on div at bounding box center [21, 90] width 14 height 14
click at [435, 329] on icon at bounding box center [436, 394] width 9 height 9
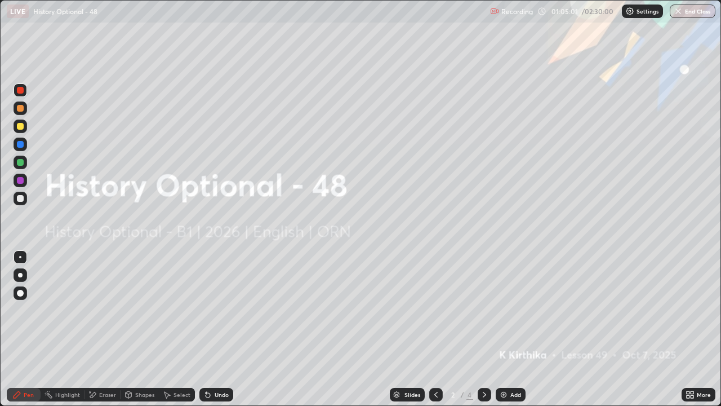
click at [482, 329] on icon at bounding box center [484, 394] width 9 height 9
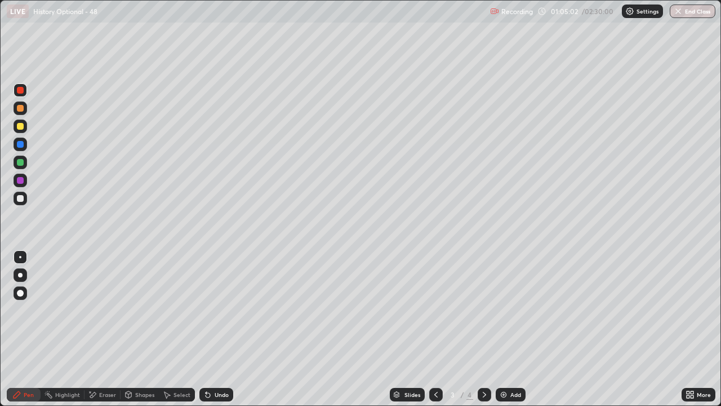
click at [484, 329] on icon at bounding box center [484, 394] width 9 height 9
click at [502, 329] on img at bounding box center [503, 394] width 9 height 9
click at [436, 329] on div at bounding box center [436, 395] width 14 height 14
click at [434, 329] on icon at bounding box center [436, 394] width 9 height 9
click at [478, 329] on div at bounding box center [485, 395] width 14 height 14
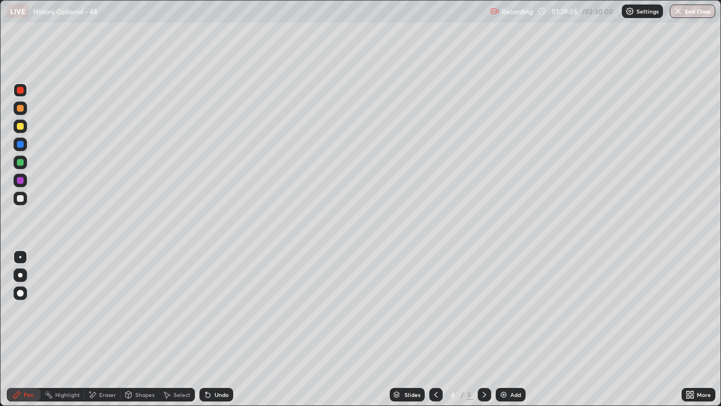
click at [483, 329] on icon at bounding box center [484, 394] width 9 height 9
click at [24, 198] on div at bounding box center [21, 199] width 14 height 14
click at [434, 329] on icon at bounding box center [436, 394] width 9 height 9
click at [692, 329] on icon at bounding box center [692, 392] width 3 height 3
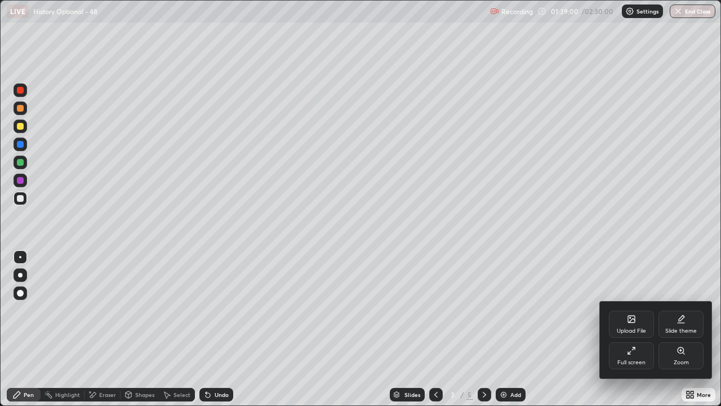
click at [626, 329] on div "Full screen" at bounding box center [631, 355] width 45 height 27
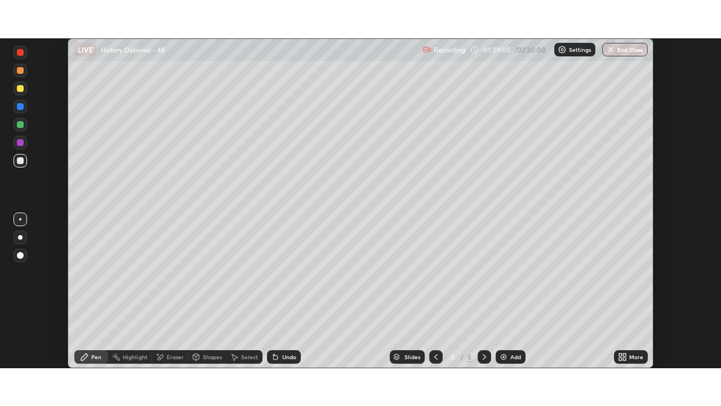
scroll to position [56034, 55643]
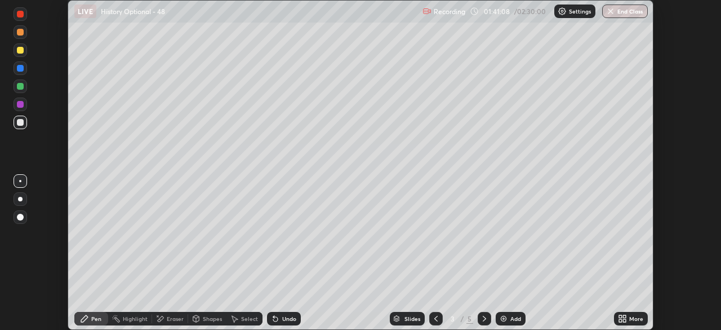
click at [626, 317] on icon at bounding box center [624, 316] width 3 height 3
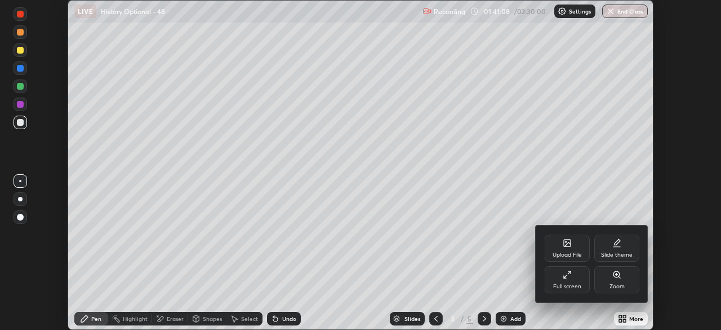
click at [566, 276] on icon at bounding box center [567, 274] width 9 height 9
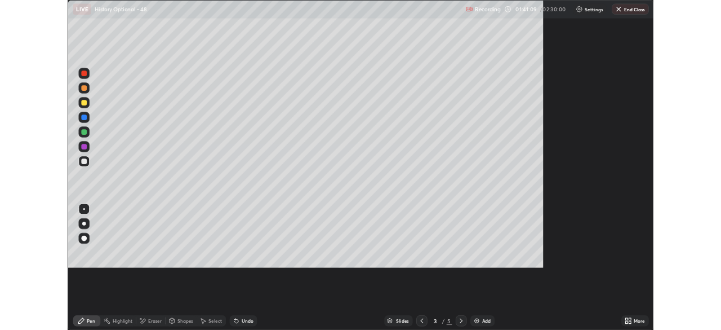
scroll to position [406, 721]
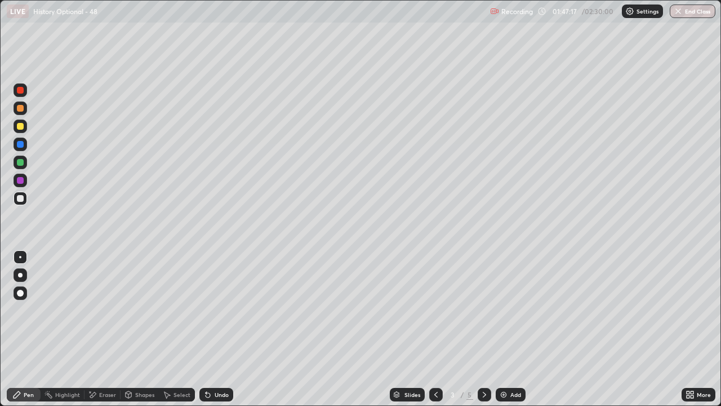
click at [513, 329] on div "Add" at bounding box center [516, 395] width 11 height 6
click at [676, 16] on button "End Class" at bounding box center [693, 12] width 46 height 14
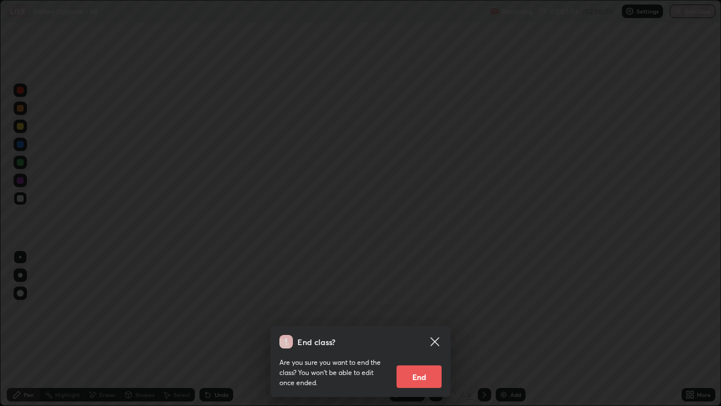
click at [427, 329] on button "End" at bounding box center [419, 376] width 45 height 23
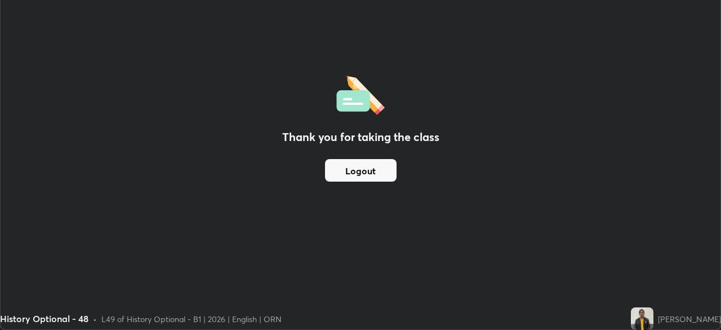
scroll to position [56034, 55643]
